Goal: Task Accomplishment & Management: Manage account settings

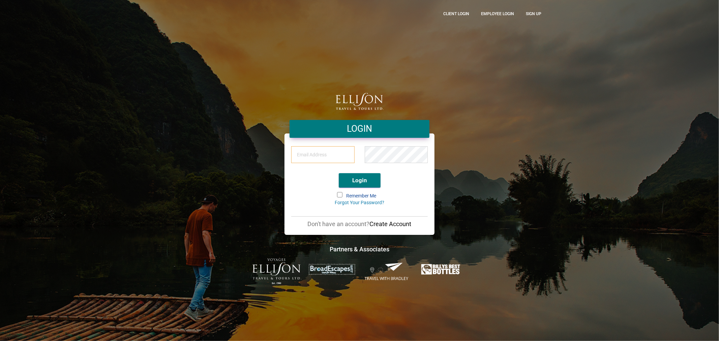
type input "paulatessa@live.com"
